Goal: Task Accomplishment & Management: Use online tool/utility

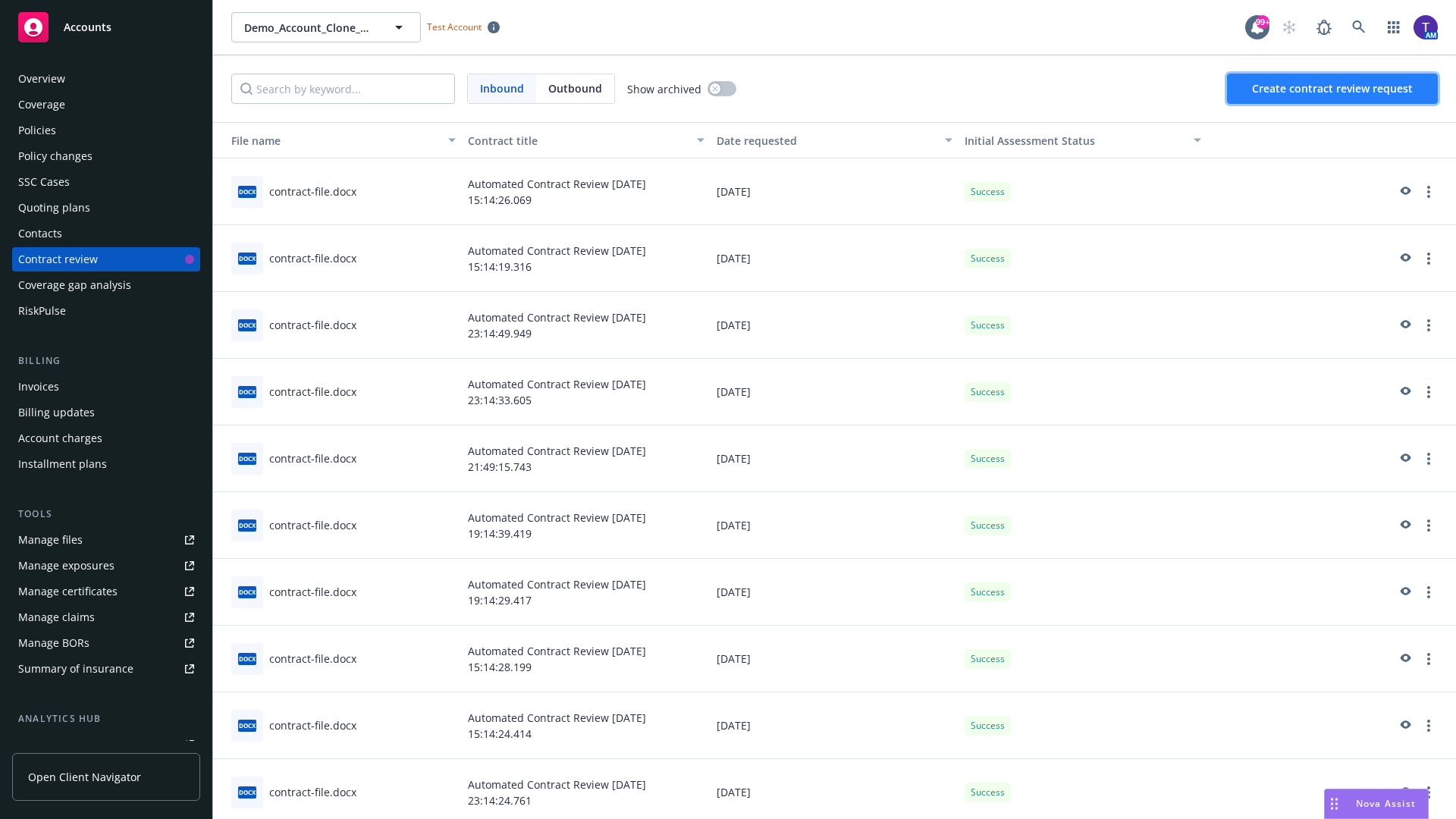
click at [1333, 89] on span "Create contract review request" at bounding box center [1332, 88] width 161 height 14
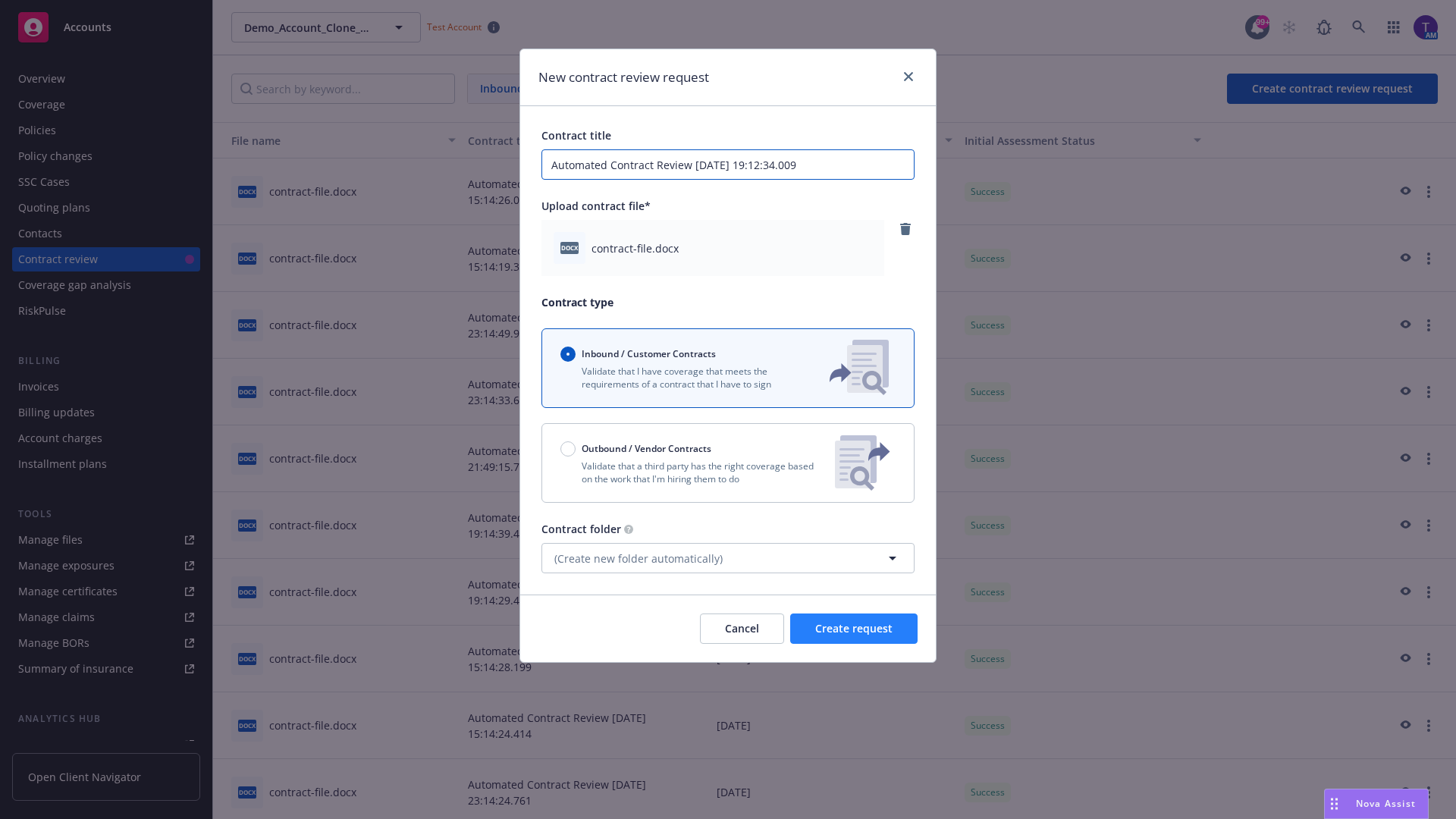
type input "Automated Contract Review 08-18-2025 19:12:34.009"
click at [854, 629] on span "Create request" at bounding box center [853, 628] width 77 height 14
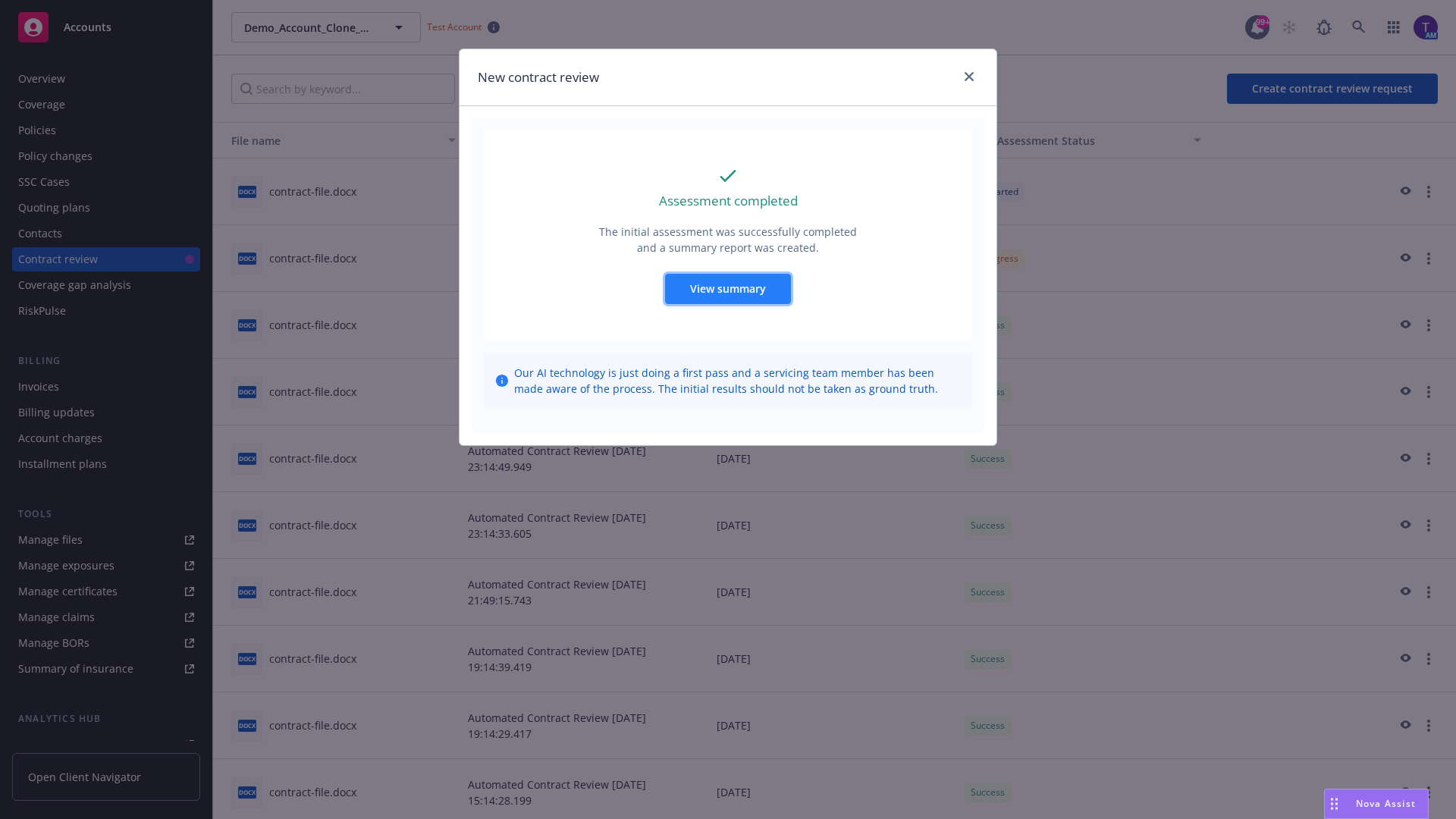
click at [727, 288] on span "View summary" at bounding box center [728, 288] width 76 height 14
